Goal: Check status

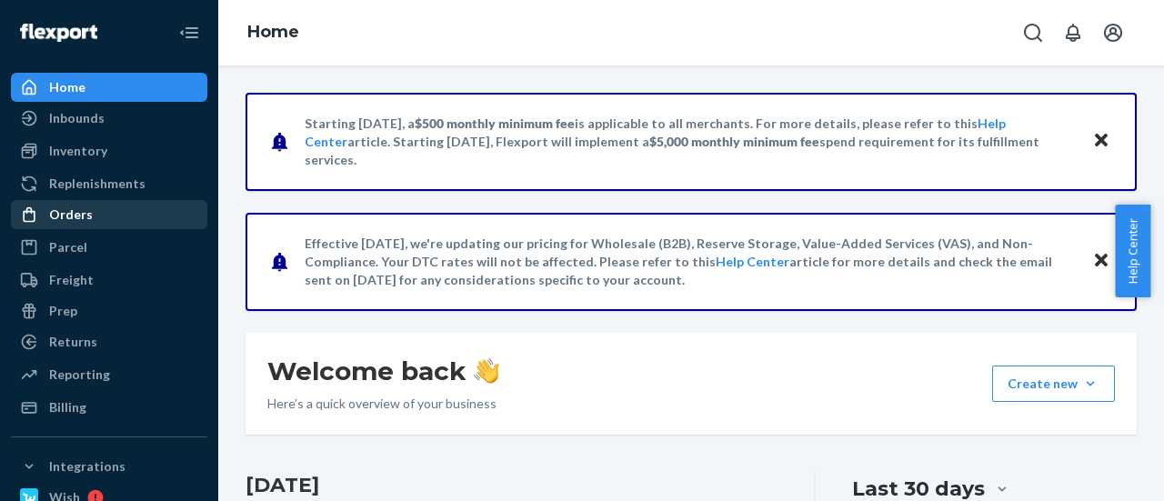
click at [111, 221] on div "Orders" at bounding box center [109, 214] width 193 height 25
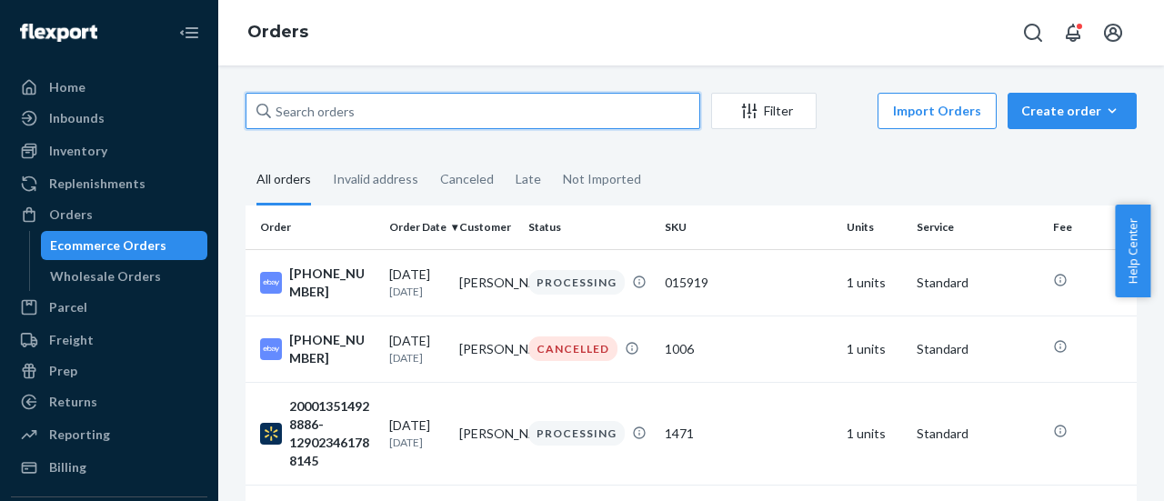
click at [316, 95] on input "text" at bounding box center [472, 111] width 455 height 36
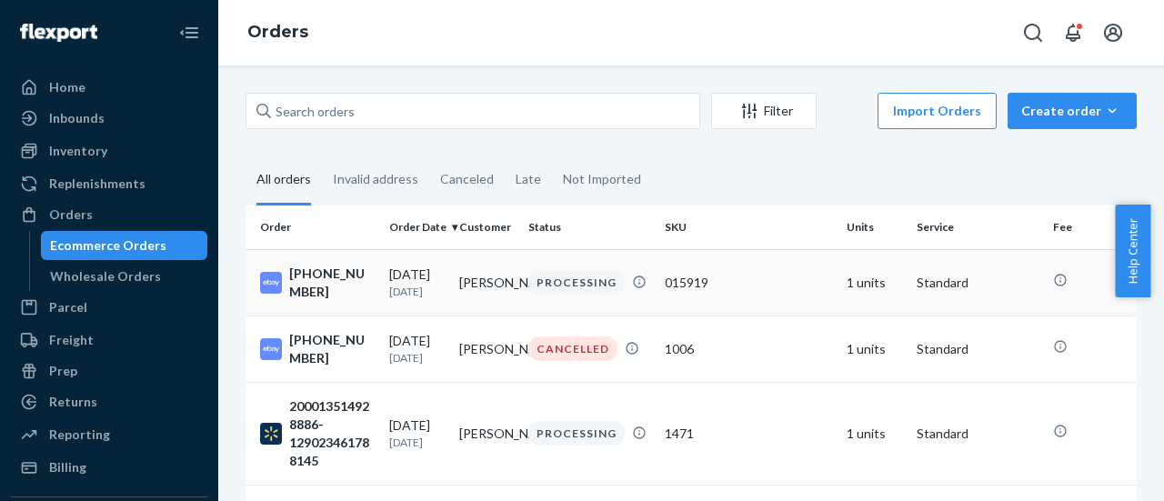
click at [800, 276] on div "015919" at bounding box center [748, 283] width 167 height 18
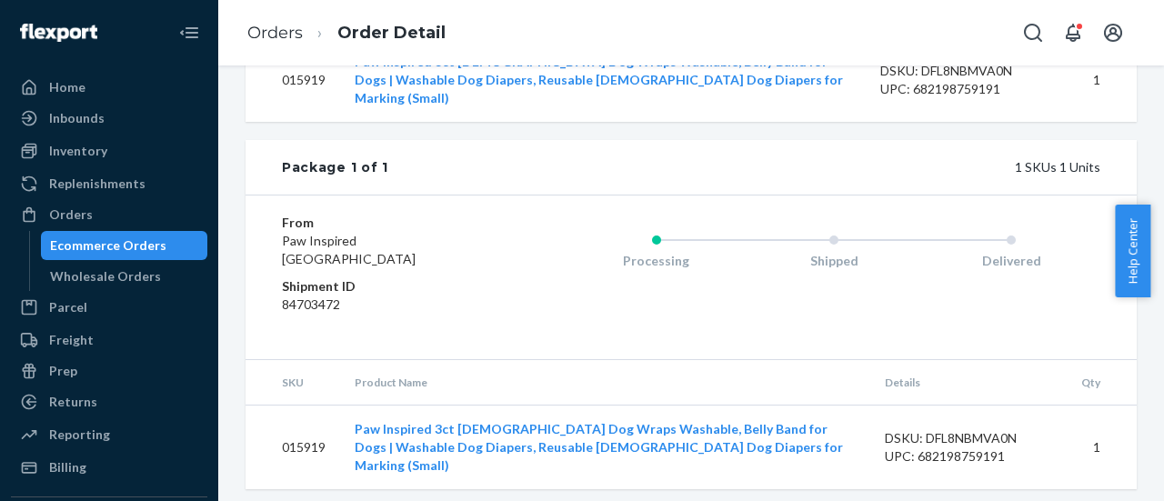
scroll to position [747, 0]
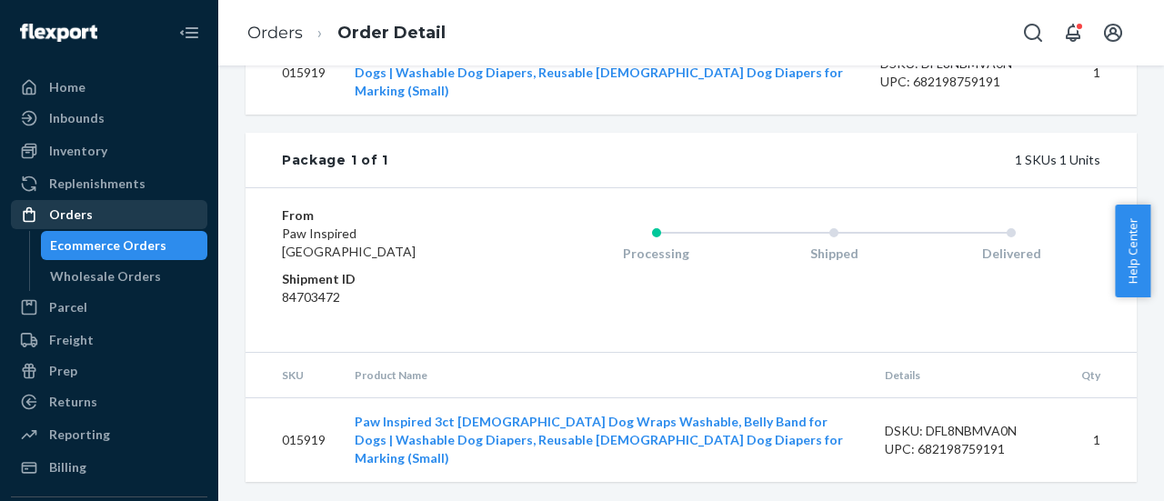
click at [55, 212] on div "Orders" at bounding box center [71, 214] width 44 height 18
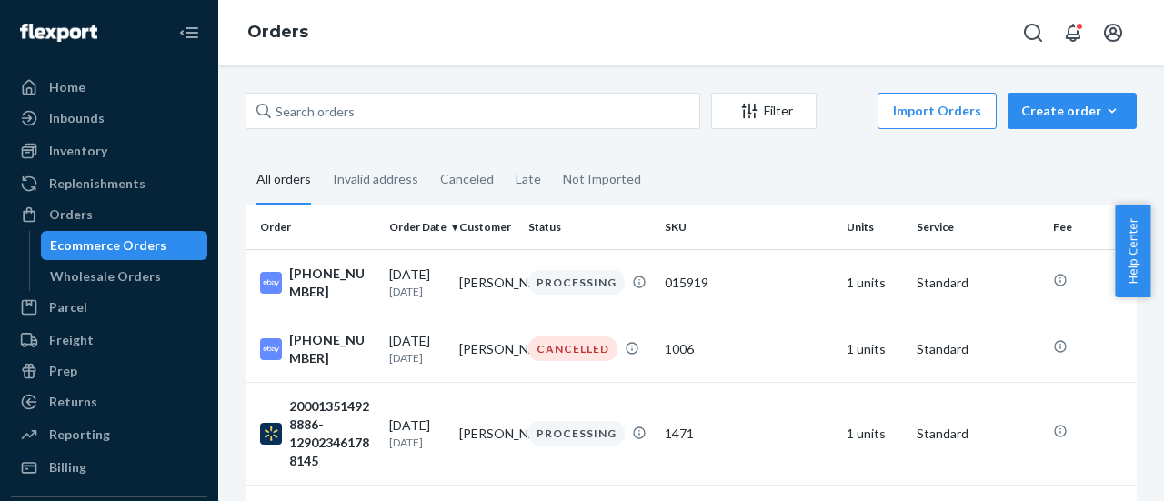
click at [795, 63] on div "Orders" at bounding box center [690, 32] width 945 height 65
click at [586, 46] on div "Orders" at bounding box center [690, 32] width 945 height 65
